Goal: Task Accomplishment & Management: Use online tool/utility

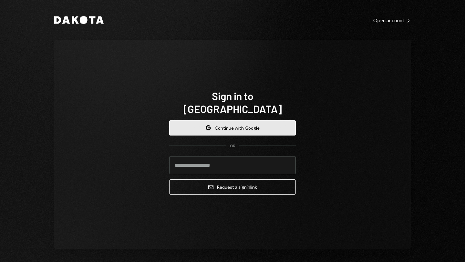
click at [225, 122] on button "Google Continue with Google" at bounding box center [232, 127] width 126 height 15
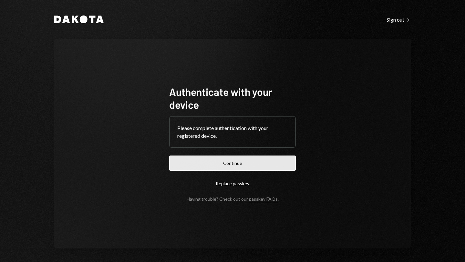
click at [246, 165] on button "Continue" at bounding box center [232, 163] width 126 height 15
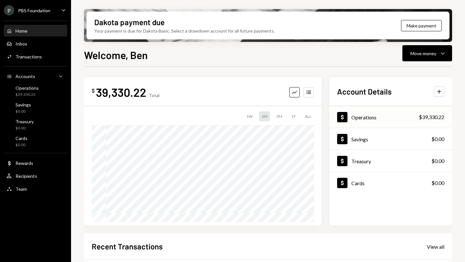
click at [371, 116] on div "Operations" at bounding box center [363, 117] width 25 height 6
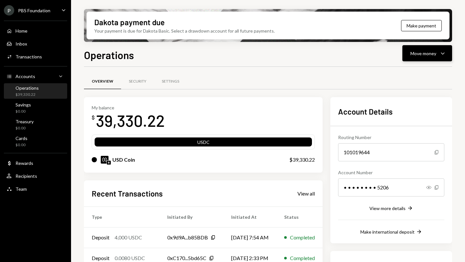
click at [438, 54] on div "Move money Caret Down" at bounding box center [427, 53] width 34 height 8
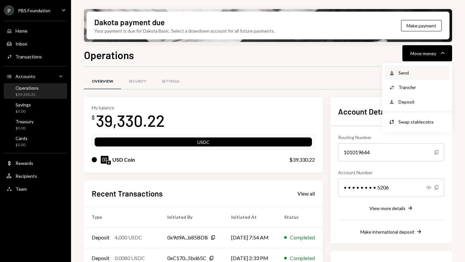
click at [409, 72] on div "Send" at bounding box center [421, 72] width 47 height 7
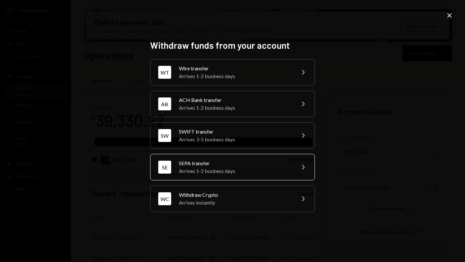
click at [240, 170] on div "Arrives 1-2 business days" at bounding box center [235, 171] width 112 height 8
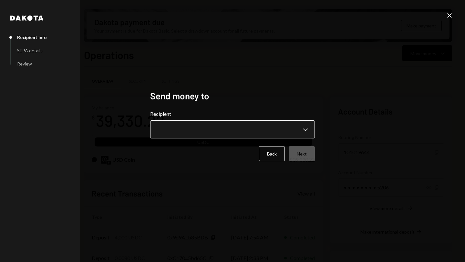
click at [285, 131] on body "P PBS Foundation Caret Down Home Home Inbox Inbox Activities Transactions Accou…" at bounding box center [232, 131] width 465 height 262
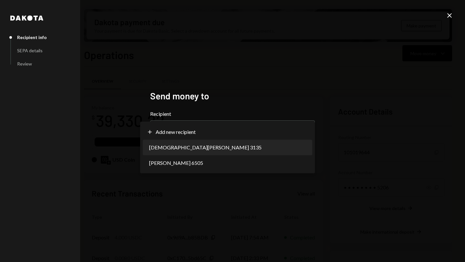
select select "**********"
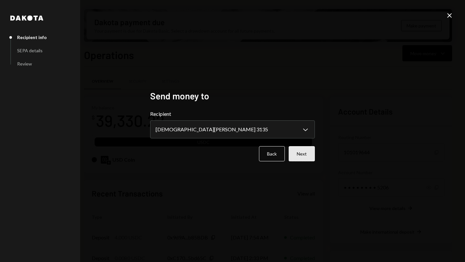
click at [307, 156] on button "Next" at bounding box center [301, 153] width 26 height 15
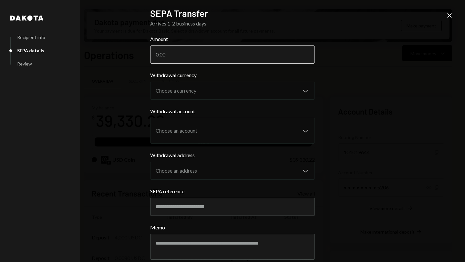
click at [182, 52] on input "Amount" at bounding box center [232, 54] width 165 height 18
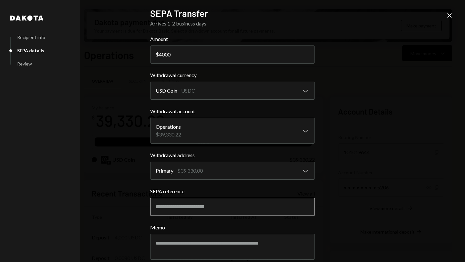
scroll to position [31, 0]
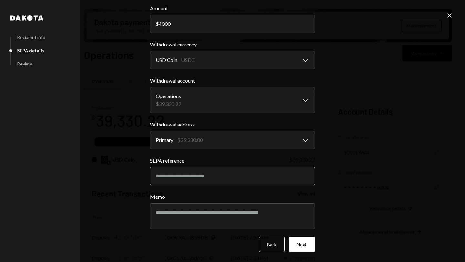
type input "4000"
click at [176, 178] on input "SEPA reference" at bounding box center [232, 176] width 165 height 18
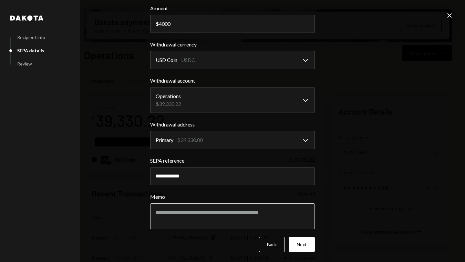
type input "**********"
click at [167, 211] on textarea "Memo" at bounding box center [232, 216] width 165 height 26
type textarea "**********"
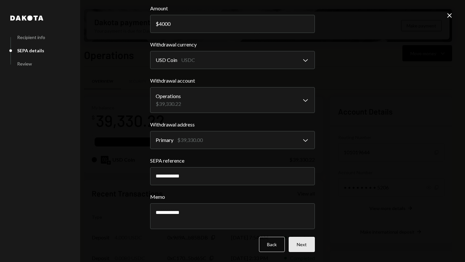
click at [295, 243] on button "Next" at bounding box center [301, 244] width 26 height 15
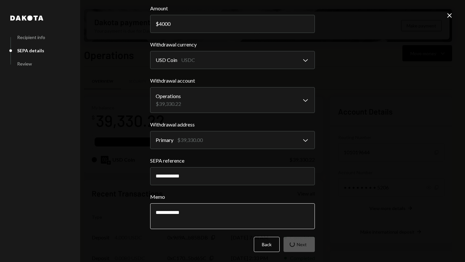
scroll to position [0, 0]
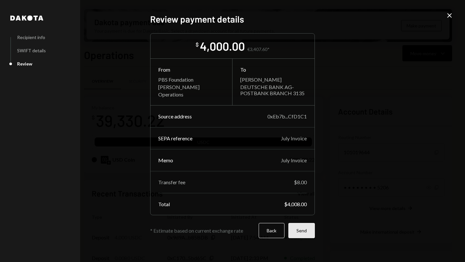
click at [309, 234] on button "Send" at bounding box center [301, 230] width 26 height 15
